Goal: Information Seeking & Learning: Get advice/opinions

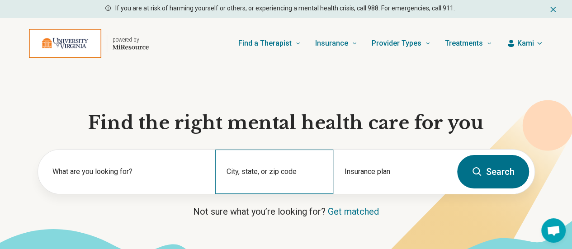
click at [275, 173] on div "City, state, or zip code" at bounding box center [274, 172] width 118 height 44
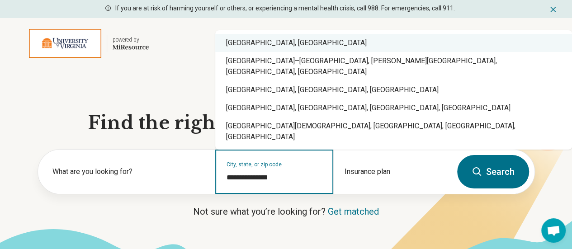
click at [263, 52] on div "Charlottesville, VA" at bounding box center [393, 43] width 357 height 18
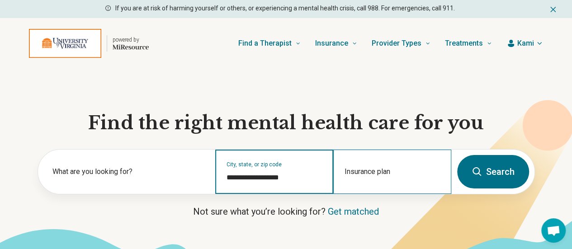
type input "**********"
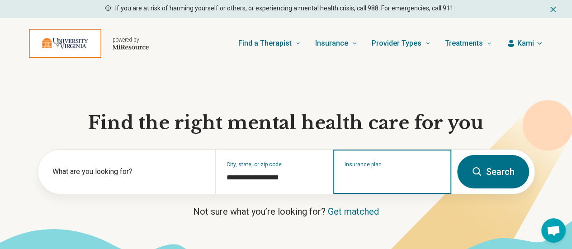
click at [387, 180] on input "Insurance plan" at bounding box center [392, 177] width 96 height 11
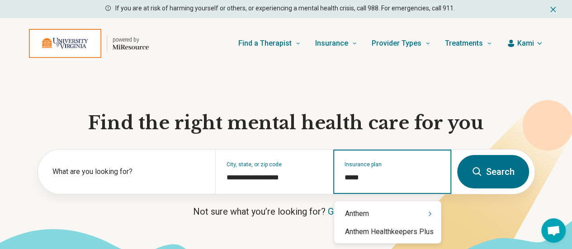
type input "******"
click at [377, 212] on div "Anthem" at bounding box center [387, 214] width 107 height 18
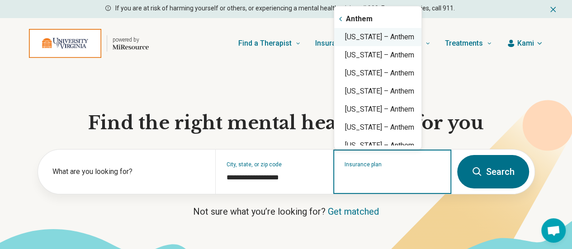
click at [381, 40] on div "Virginia – Anthem" at bounding box center [377, 37] width 87 height 18
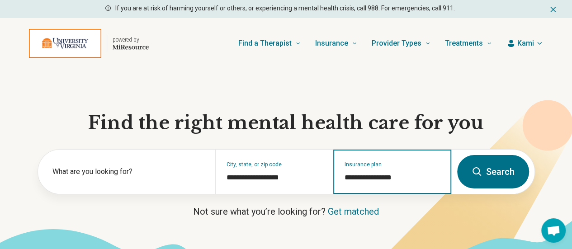
type input "**********"
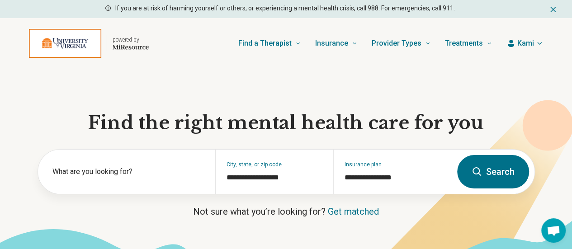
click at [480, 187] on button "Search" at bounding box center [493, 171] width 72 height 33
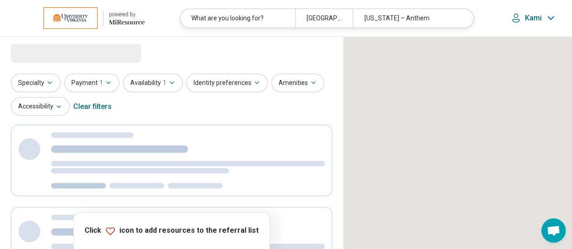
select select "***"
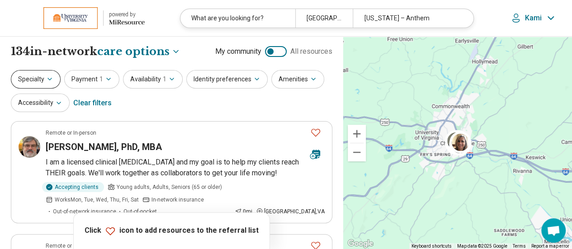
click at [31, 73] on button "Specialty" at bounding box center [36, 79] width 50 height 19
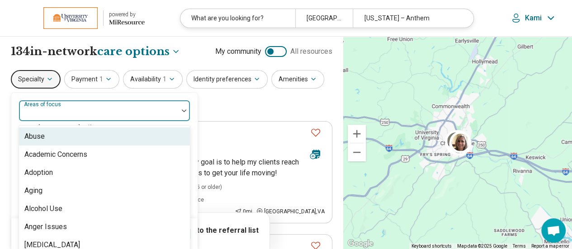
click at [67, 114] on div at bounding box center [99, 114] width 152 height 13
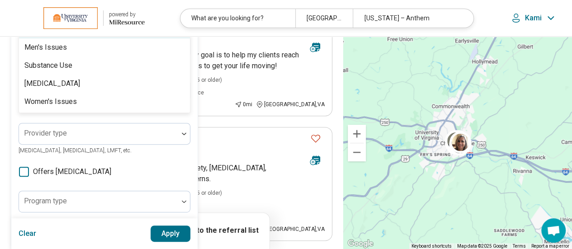
type input "***"
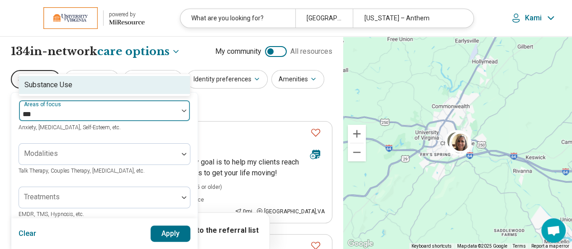
click at [86, 88] on div "Substance Use" at bounding box center [104, 85] width 171 height 18
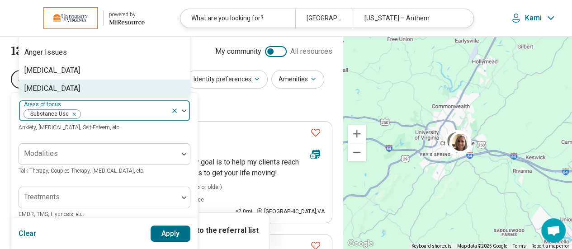
click at [169, 233] on button "Apply" at bounding box center [170, 233] width 40 height 16
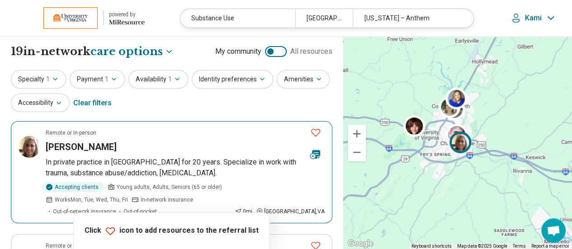
click at [149, 160] on p "In private practice in Charlottesville for 20 years. Specialize in work with tr…" at bounding box center [185, 168] width 279 height 22
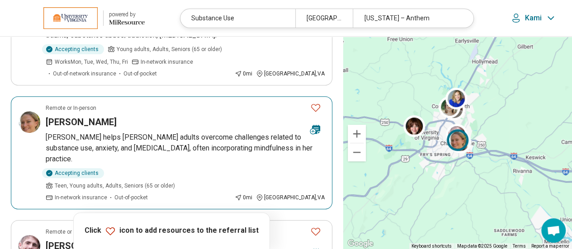
scroll to position [138, 0]
click at [173, 125] on div "Caroline Oldfield" at bounding box center [174, 121] width 257 height 13
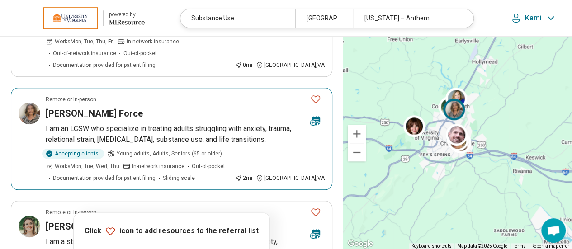
scroll to position [461, 0]
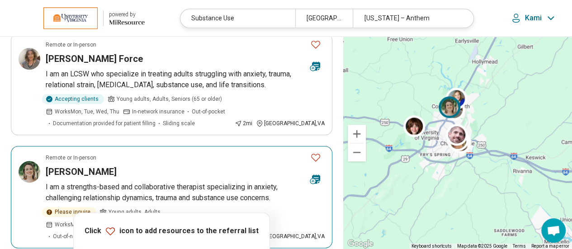
click at [159, 182] on p "I am a strengths-based and collaborative therapist specializing in anxiety, cha…" at bounding box center [185, 193] width 279 height 22
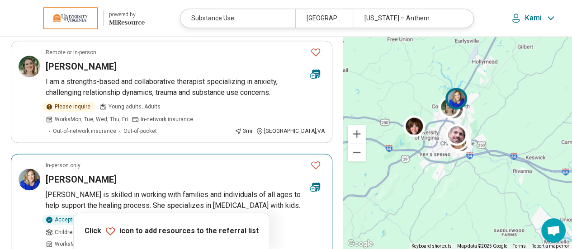
scroll to position [567, 0]
click at [134, 189] on p "Tessa is skilled in working with families and individuals of all ages to help s…" at bounding box center [185, 200] width 279 height 22
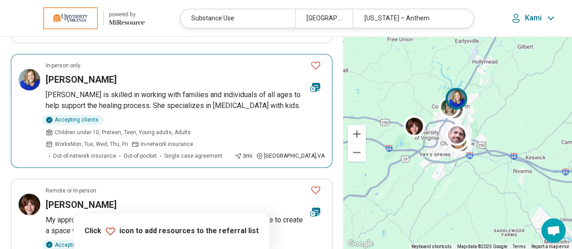
scroll to position [682, 0]
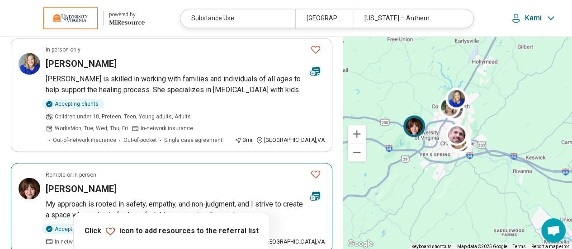
click at [120, 163] on article "Remote or In-person Jennifer Heatwole My approach is rooted in safety, empathy,…" at bounding box center [171, 208] width 321 height 90
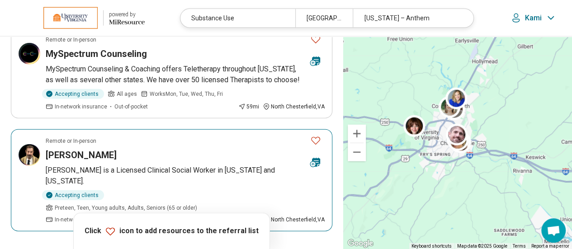
scroll to position [1045, 0]
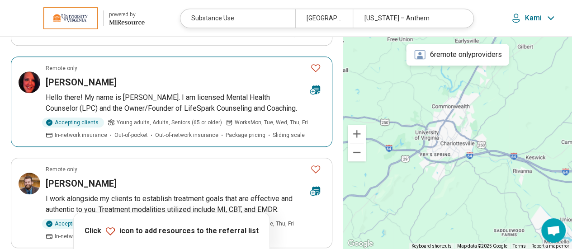
scroll to position [364, 0]
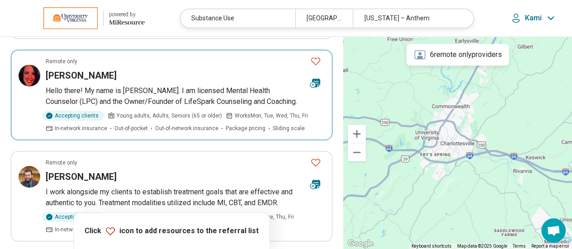
click at [163, 81] on article "Remote only Jennifer Sims Hello there! My name is Jennifer Smith. I am licensed…" at bounding box center [171, 95] width 321 height 90
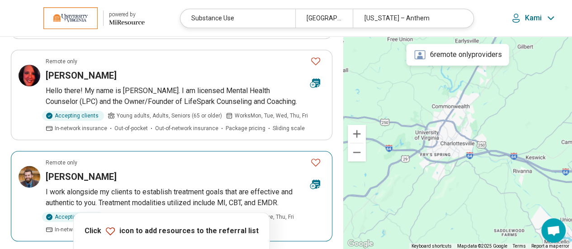
scroll to position [409, 0]
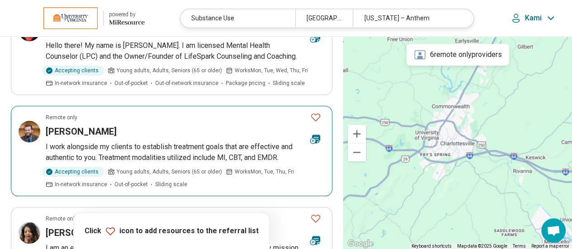
click at [147, 134] on div "Thomas Wilkin" at bounding box center [174, 131] width 257 height 13
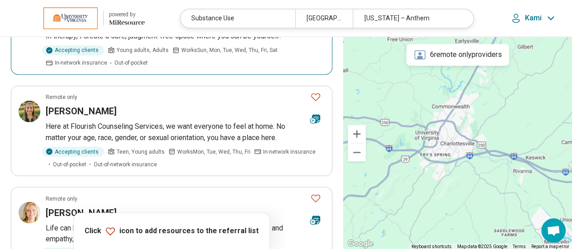
scroll to position [723, 0]
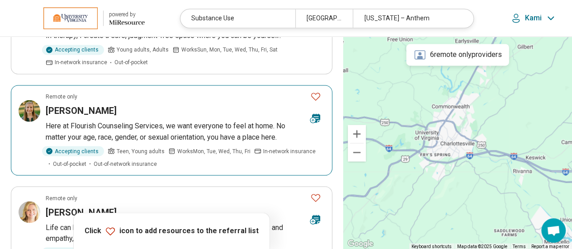
click at [144, 128] on p "Here at Flourish Counseling Services, we want everyone to feel at home. No matt…" at bounding box center [185, 132] width 279 height 22
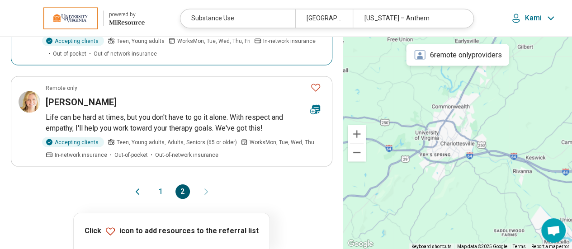
scroll to position [834, 0]
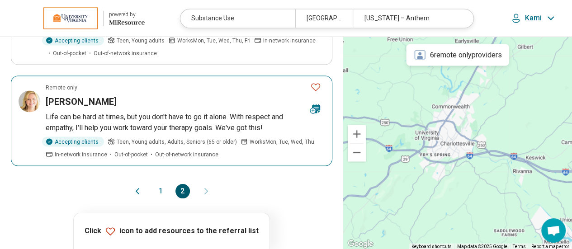
click at [160, 119] on p "Life can be hard at times, but you don't have to go it alone. With respect and …" at bounding box center [185, 122] width 279 height 22
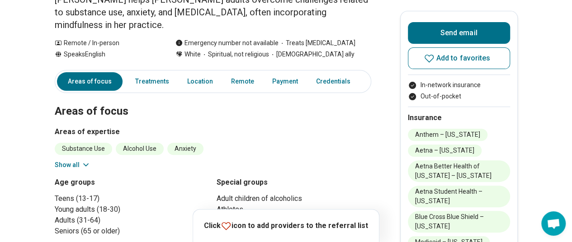
scroll to position [111, 0]
click at [70, 161] on button "Show all" at bounding box center [73, 165] width 36 height 9
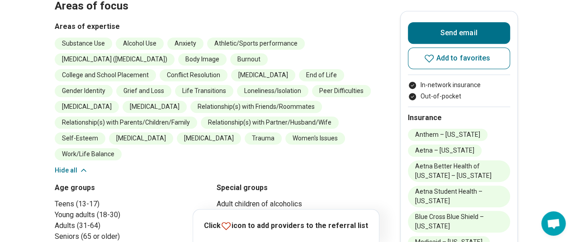
scroll to position [0, 0]
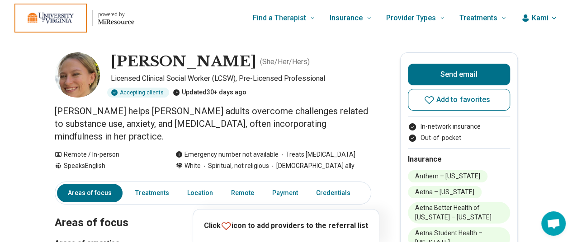
click at [230, 150] on div "Emergency number not available" at bounding box center [226, 154] width 103 height 9
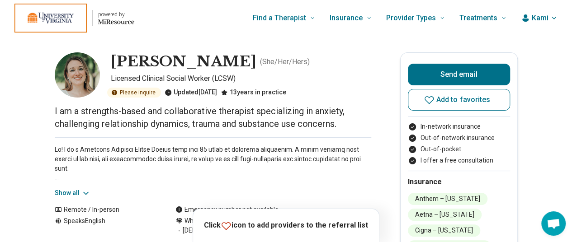
click at [67, 195] on button "Show all" at bounding box center [73, 192] width 36 height 9
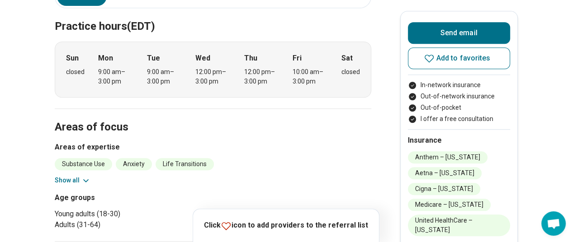
scroll to position [366, 0]
click at [70, 175] on button "Show all" at bounding box center [73, 179] width 36 height 9
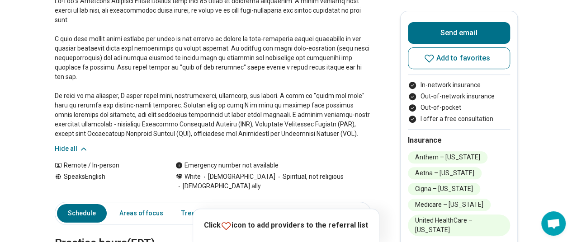
scroll to position [0, 0]
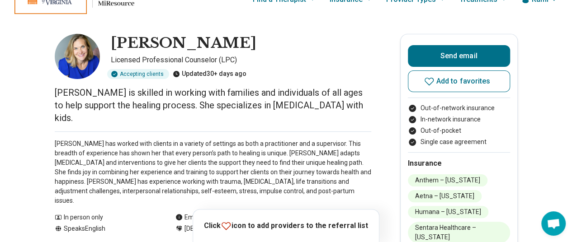
scroll to position [64, 0]
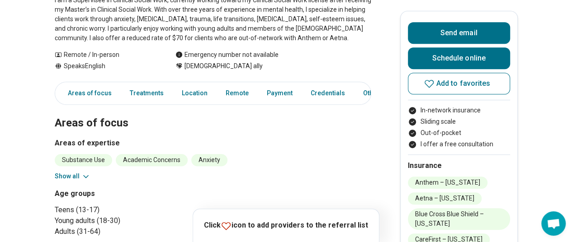
scroll to position [197, 0]
click at [76, 172] on button "Show all" at bounding box center [73, 176] width 36 height 9
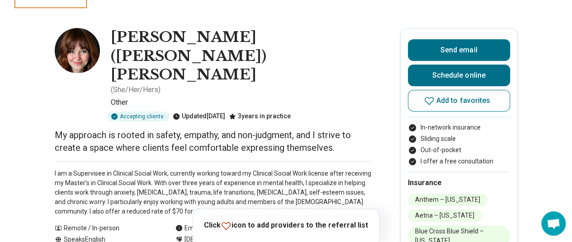
scroll to position [24, 0]
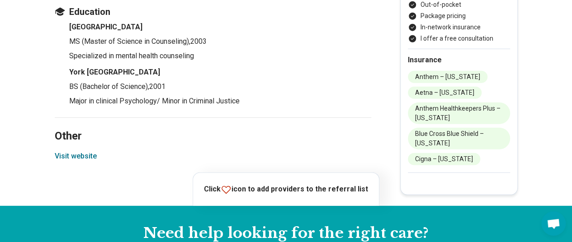
scroll to position [1199, 0]
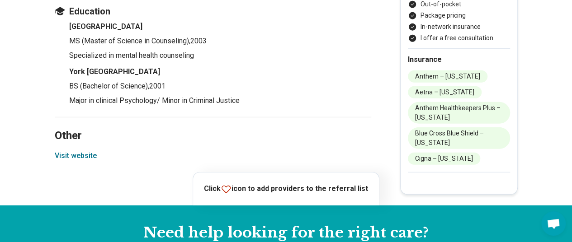
click at [88, 156] on button "Visit website" at bounding box center [76, 155] width 42 height 11
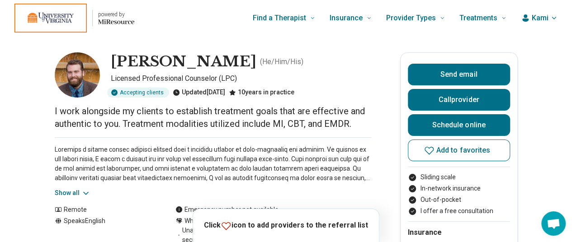
scroll to position [28, 0]
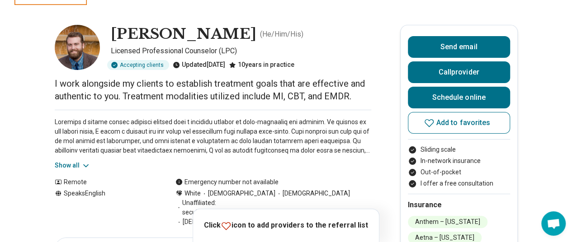
click at [74, 163] on button "Show all" at bounding box center [73, 165] width 36 height 9
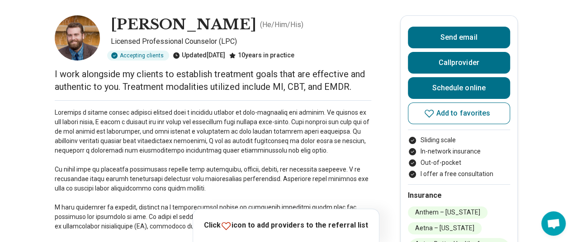
scroll to position [0, 0]
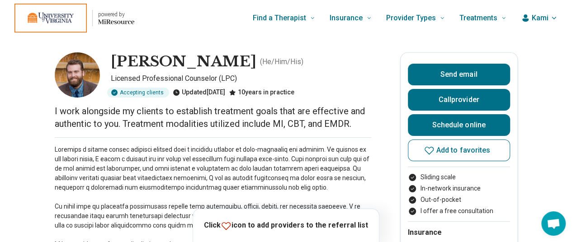
click at [242, 171] on p at bounding box center [213, 216] width 316 height 142
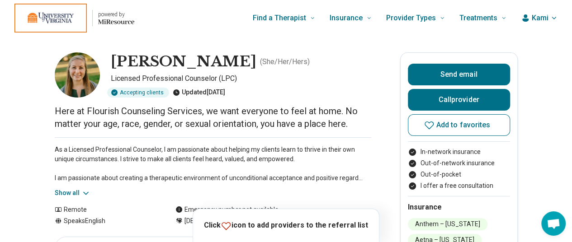
click at [76, 193] on button "Show all" at bounding box center [73, 192] width 36 height 9
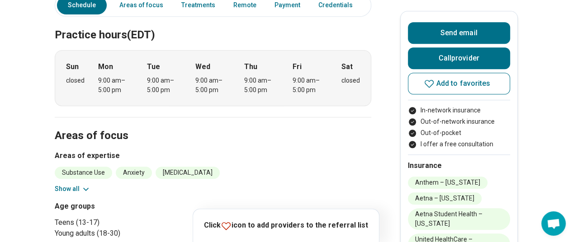
scroll to position [333, 0]
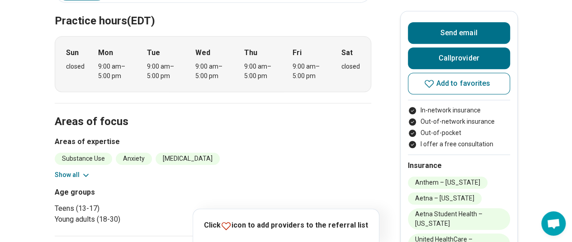
click at [71, 176] on button "Show all" at bounding box center [73, 174] width 36 height 9
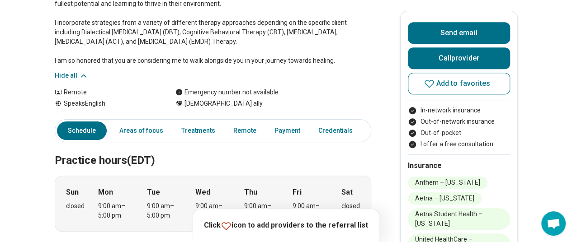
scroll to position [0, 0]
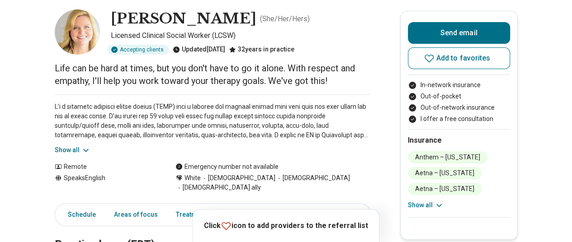
scroll to position [43, 0]
click at [74, 149] on button "Show all" at bounding box center [73, 149] width 36 height 9
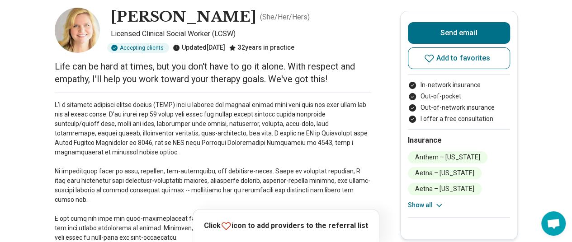
scroll to position [50, 0]
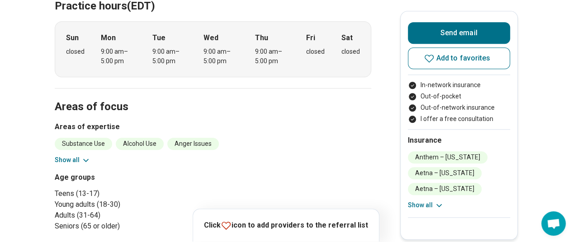
scroll to position [453, 0]
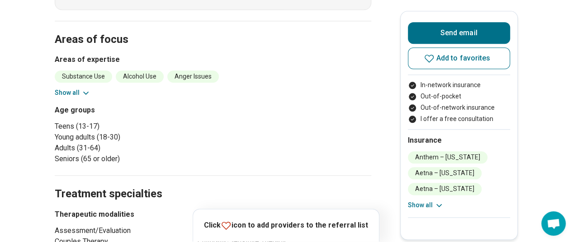
click at [69, 88] on button "Show all" at bounding box center [73, 92] width 36 height 9
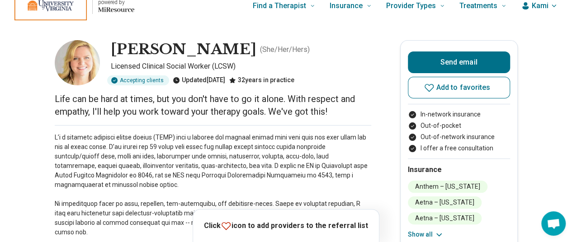
scroll to position [0, 0]
